Goal: Navigation & Orientation: Go to known website

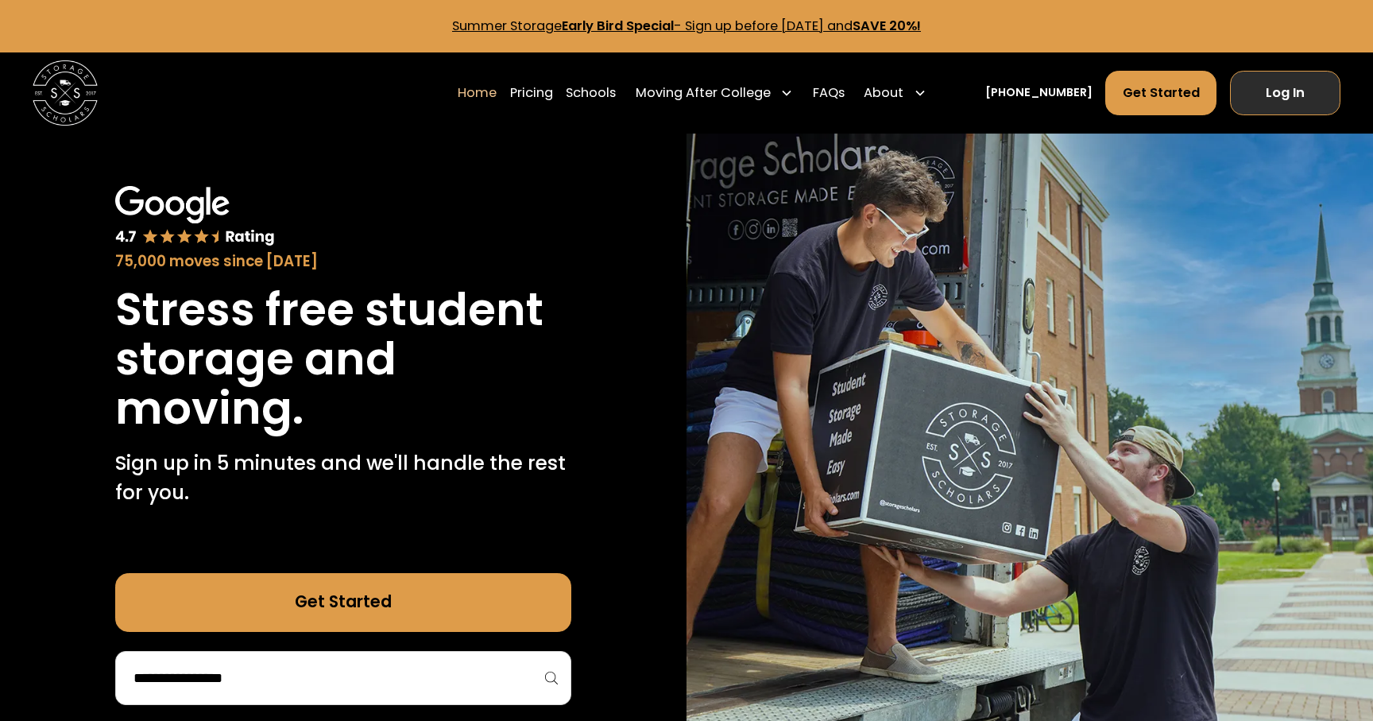
click at [1268, 92] on link "Log In" at bounding box center [1285, 93] width 110 height 44
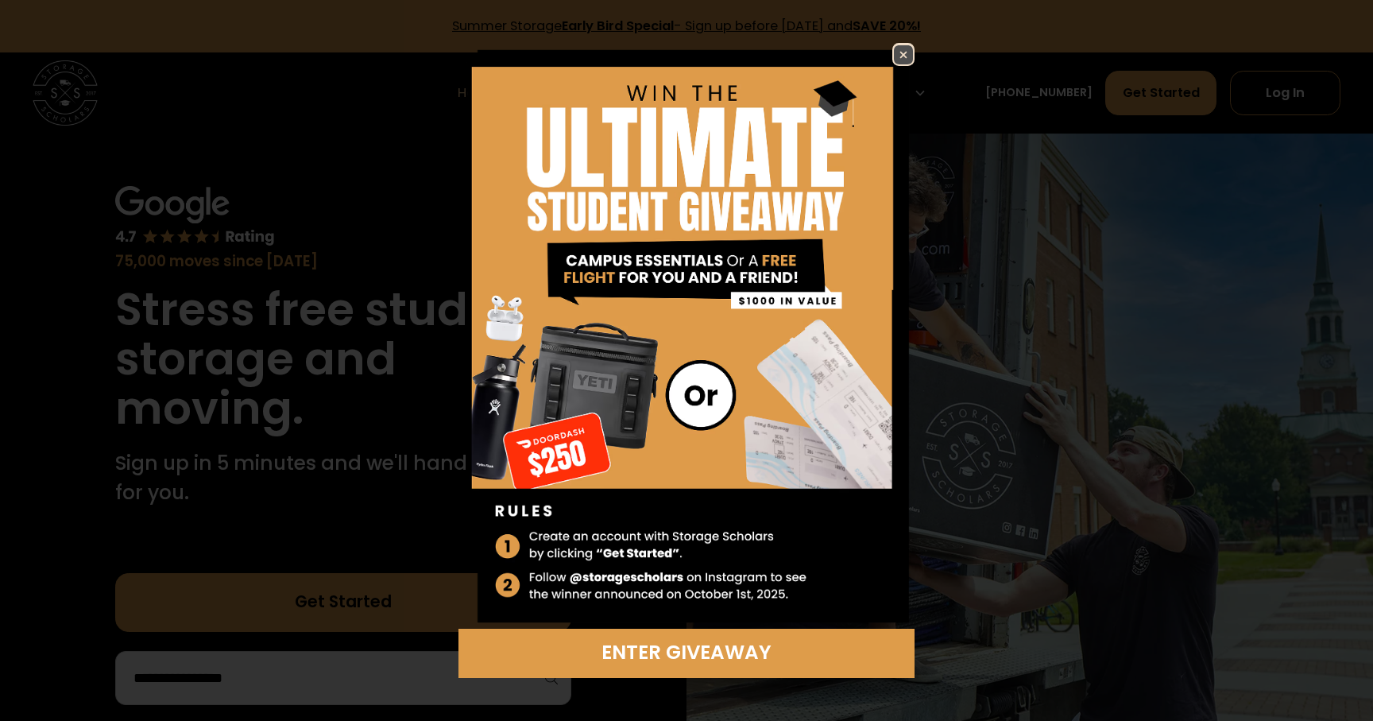
click at [899, 53] on img at bounding box center [903, 54] width 19 height 19
